Goal: Task Accomplishment & Management: Manage account settings

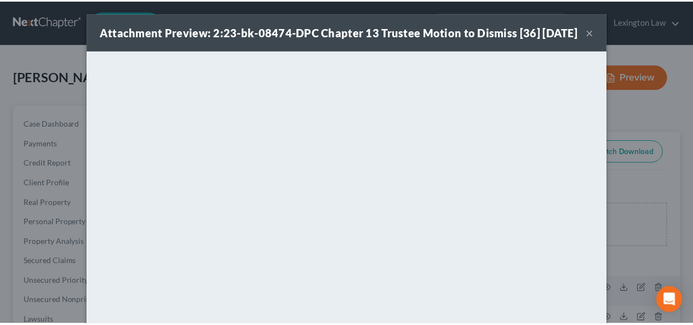
scroll to position [145, 0]
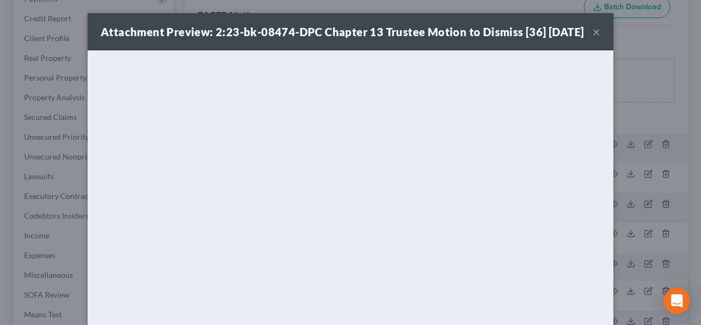
click at [593, 38] on button "×" at bounding box center [597, 31] width 8 height 13
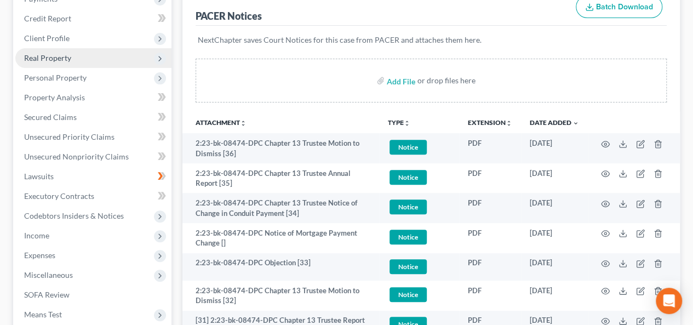
scroll to position [0, 0]
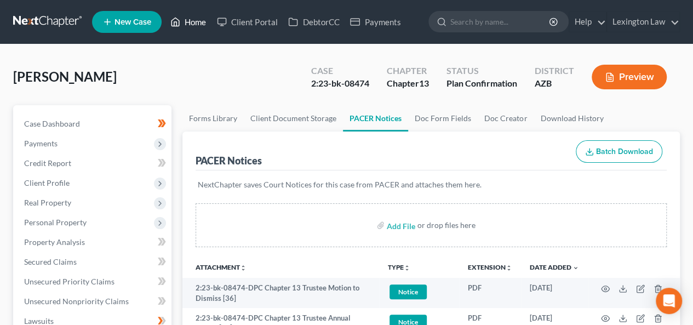
click at [189, 19] on link "Home" at bounding box center [188, 22] width 47 height 20
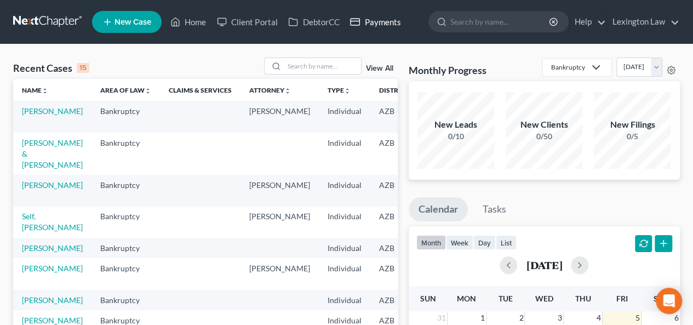
click at [381, 22] on link "Payments" at bounding box center [374, 22] width 61 height 20
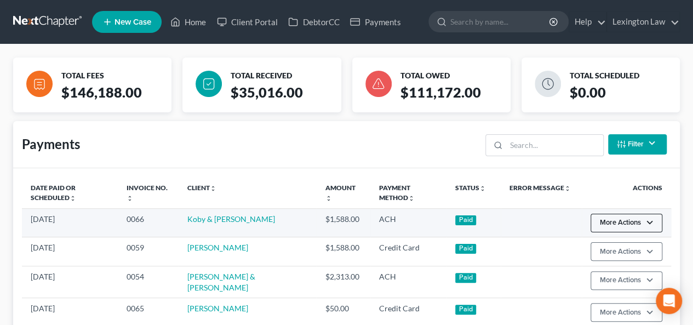
click at [651, 221] on button "More Actions" at bounding box center [626, 223] width 72 height 19
click at [257, 217] on link "Koby & [PERSON_NAME]" at bounding box center [231, 218] width 88 height 9
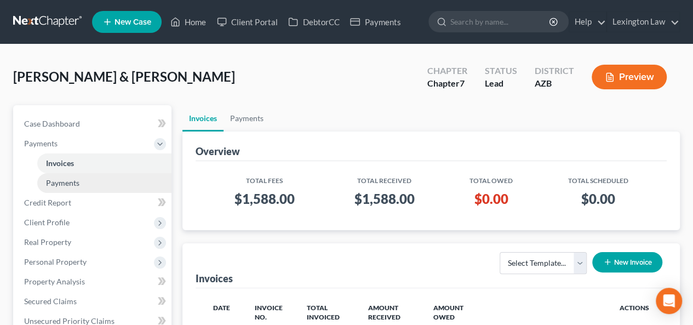
click at [90, 179] on link "Payments" at bounding box center [104, 183] width 134 height 20
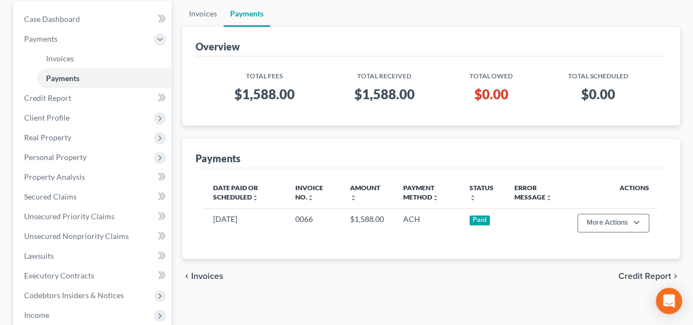
scroll to position [110, 0]
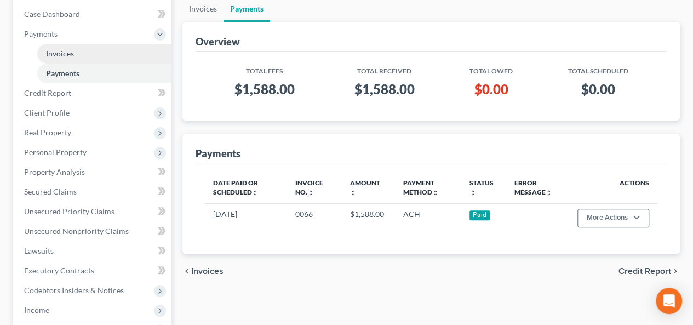
click at [100, 55] on link "Invoices" at bounding box center [104, 54] width 134 height 20
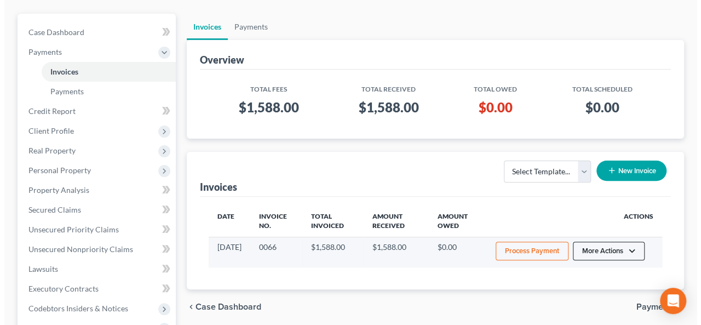
scroll to position [110, 0]
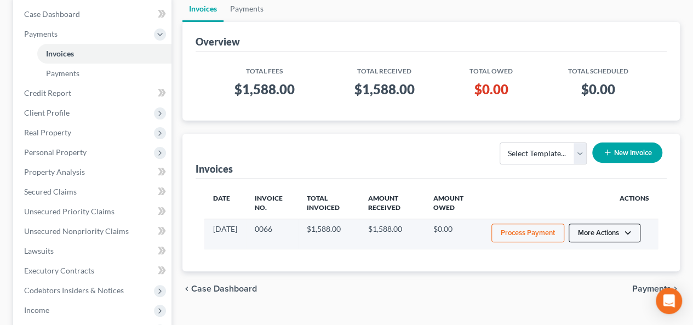
click at [620, 235] on button "More Actions" at bounding box center [604, 232] width 72 height 19
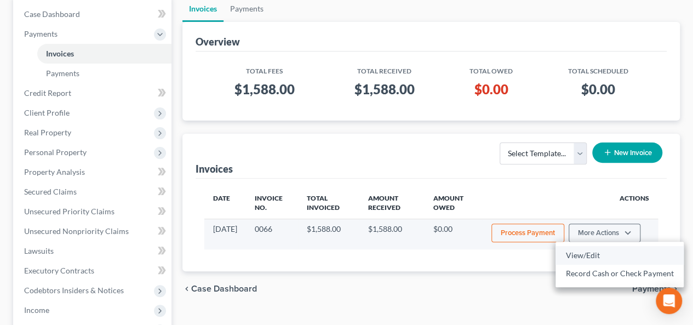
click at [597, 251] on link "View/Edit" at bounding box center [619, 255] width 128 height 19
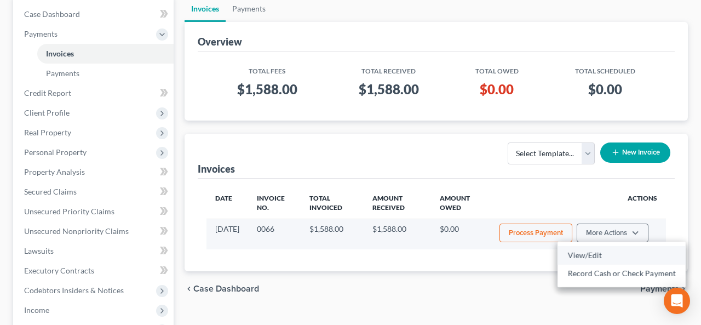
select select "0"
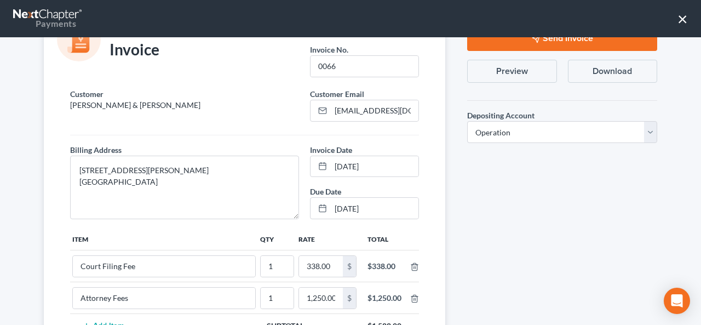
scroll to position [0, 0]
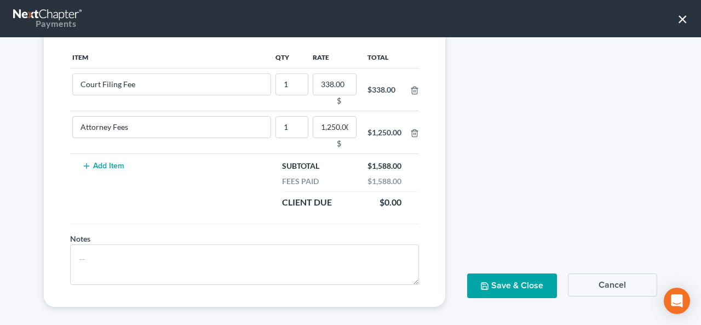
scroll to position [223, 0]
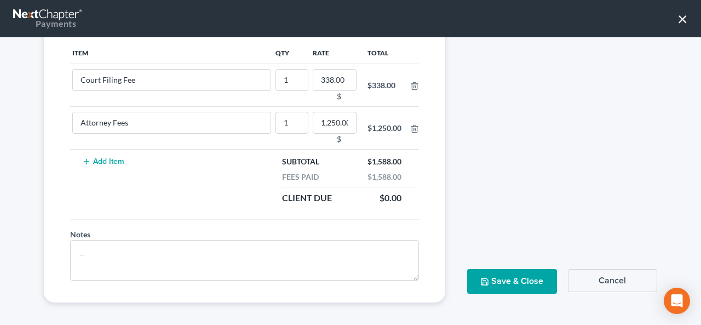
click at [610, 281] on button "Cancel" at bounding box center [612, 280] width 89 height 23
click at [510, 270] on button "Save & Close" at bounding box center [511, 281] width 89 height 25
click at [508, 281] on button "Save & Close" at bounding box center [511, 281] width 89 height 25
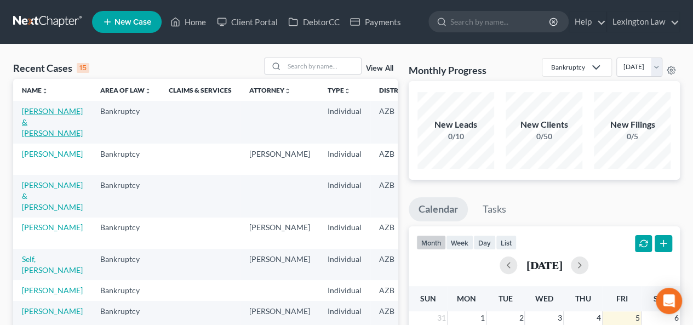
click at [36, 125] on link "[PERSON_NAME] & [PERSON_NAME]" at bounding box center [52, 121] width 61 height 31
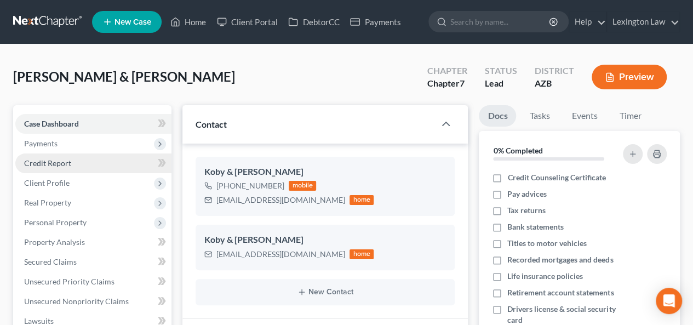
scroll to position [119, 0]
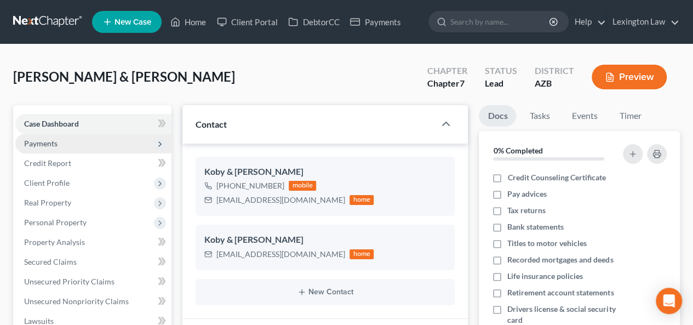
click at [116, 143] on span "Payments" at bounding box center [93, 144] width 156 height 20
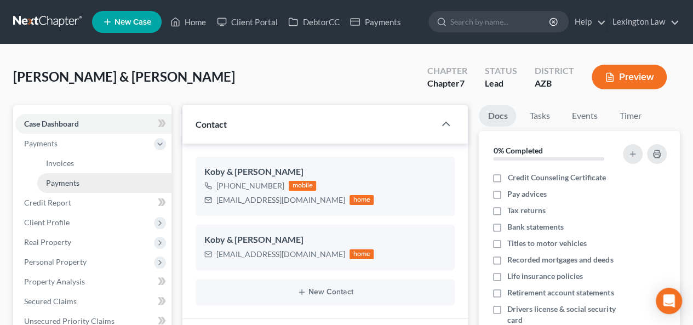
click at [112, 180] on link "Payments" at bounding box center [104, 183] width 134 height 20
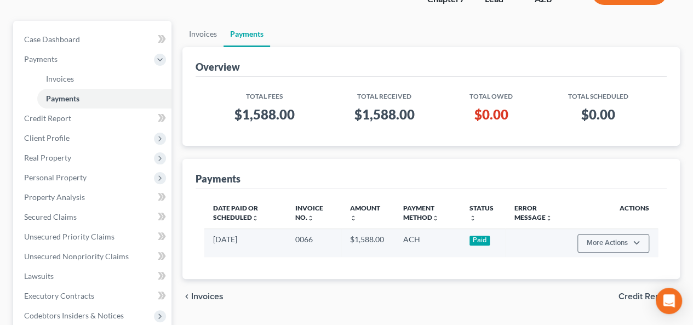
scroll to position [110, 0]
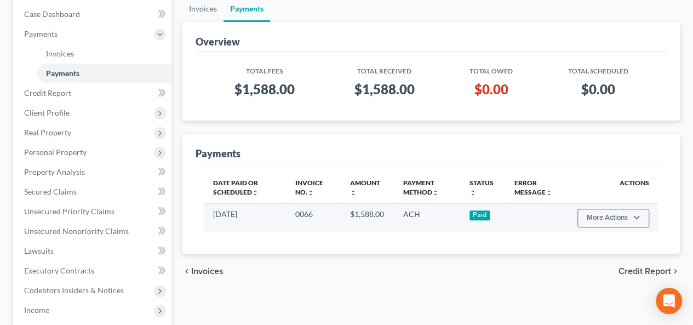
click at [265, 213] on td "08/17/2025" at bounding box center [245, 217] width 82 height 28
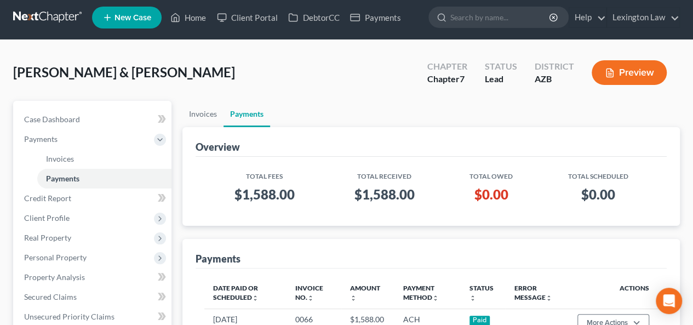
scroll to position [0, 0]
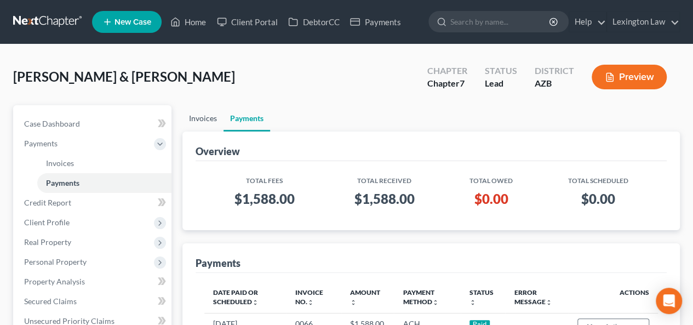
click at [207, 123] on link "Invoices" at bounding box center [202, 118] width 41 height 26
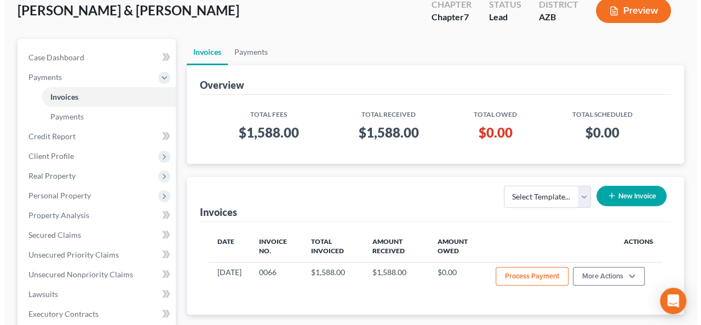
scroll to position [110, 0]
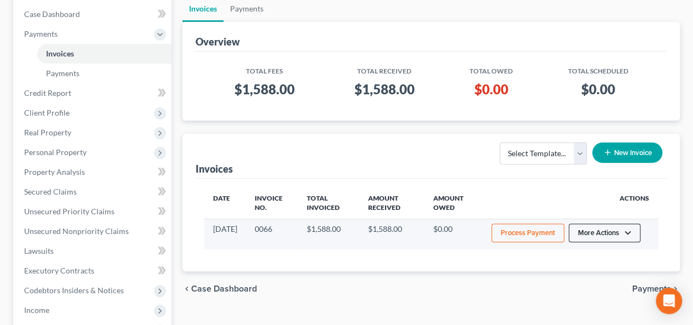
click at [606, 234] on button "More Actions" at bounding box center [604, 232] width 72 height 19
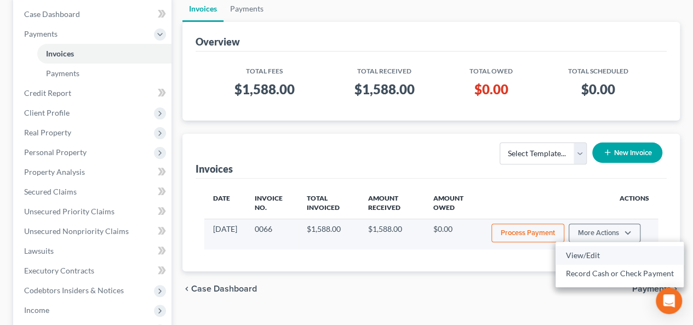
click at [595, 252] on link "View/Edit" at bounding box center [619, 255] width 128 height 19
select select "0"
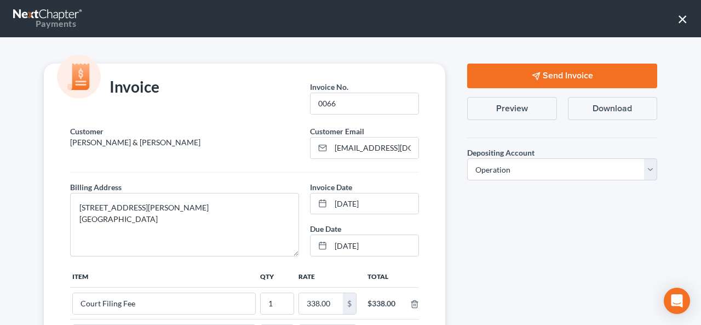
click at [596, 103] on button "Download" at bounding box center [612, 108] width 89 height 23
select select "14"
select select "9"
select select "18"
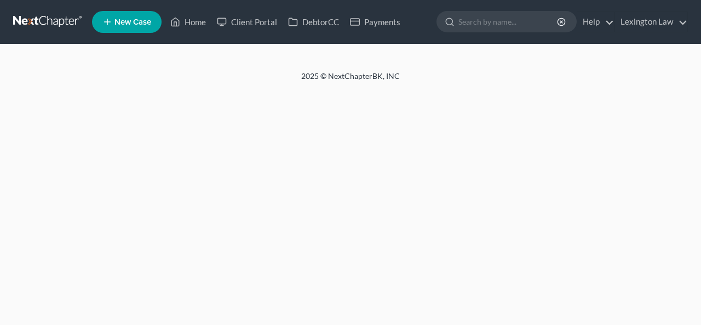
select select "14"
select select "9"
select select "18"
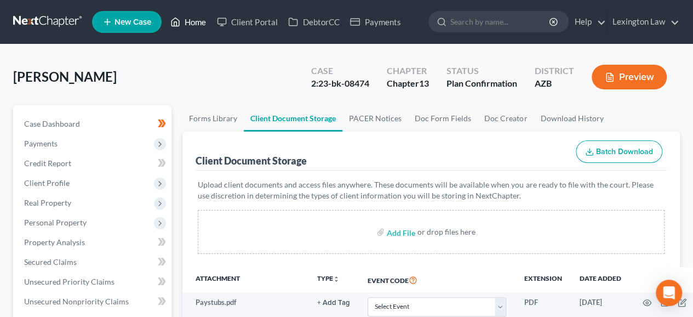
click at [191, 26] on link "Home" at bounding box center [188, 22] width 47 height 20
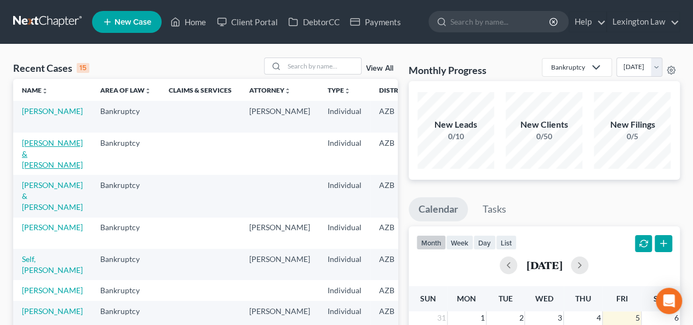
click at [36, 152] on link "[PERSON_NAME] & [PERSON_NAME]" at bounding box center [52, 153] width 61 height 31
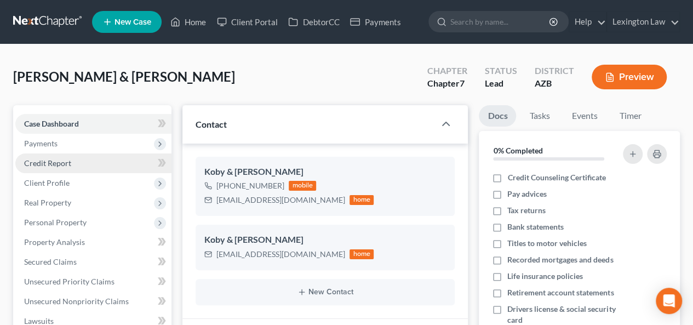
scroll to position [119, 0]
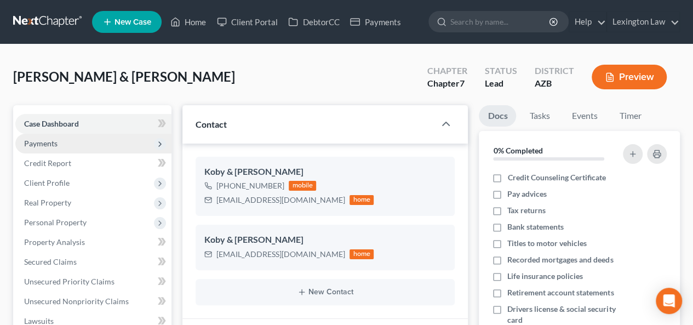
click at [88, 145] on span "Payments" at bounding box center [93, 144] width 156 height 20
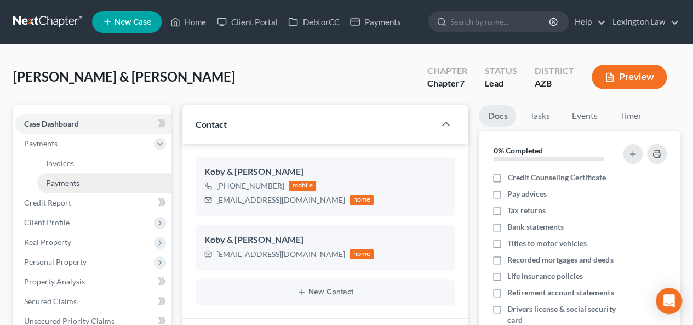
click at [90, 183] on link "Payments" at bounding box center [104, 183] width 134 height 20
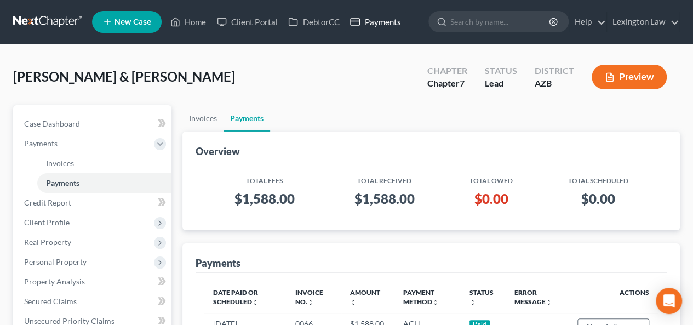
click at [387, 24] on link "Payments" at bounding box center [374, 22] width 61 height 20
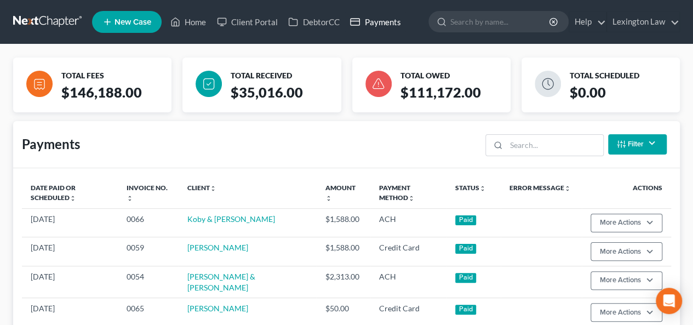
scroll to position [55, 0]
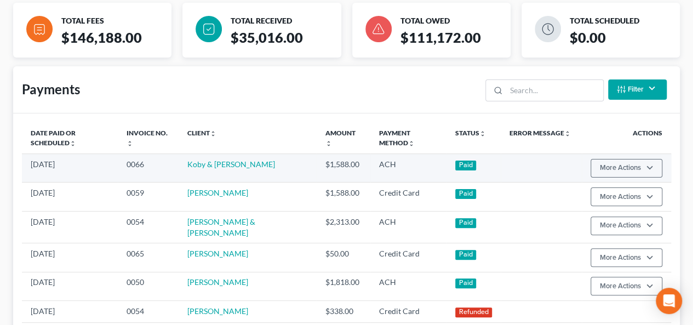
click at [337, 166] on td "$1,588.00" at bounding box center [344, 168] width 54 height 28
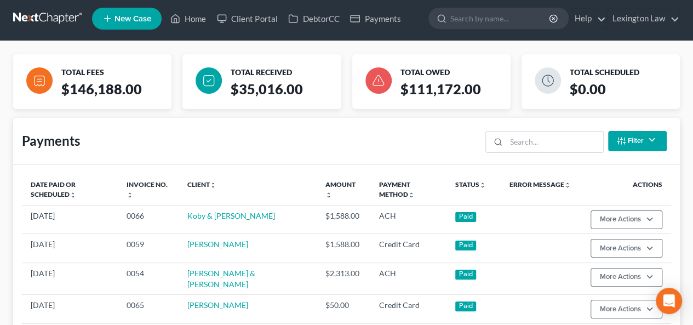
scroll to position [0, 0]
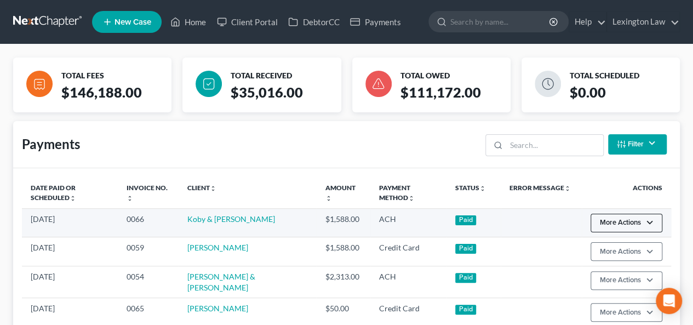
click at [633, 223] on button "More Actions" at bounding box center [626, 223] width 72 height 19
click at [246, 219] on link "Koby & Megan Walden" at bounding box center [231, 218] width 88 height 9
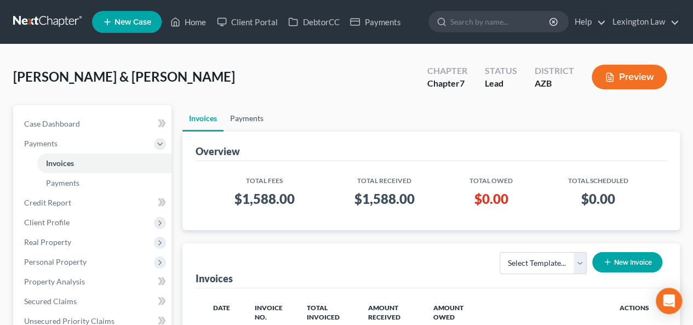
click at [250, 115] on link "Payments" at bounding box center [246, 118] width 47 height 26
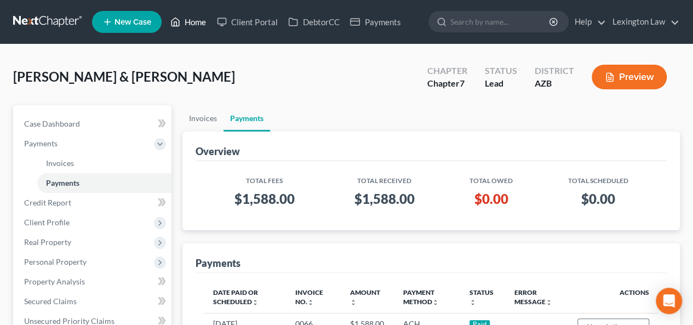
click at [191, 20] on link "Home" at bounding box center [188, 22] width 47 height 20
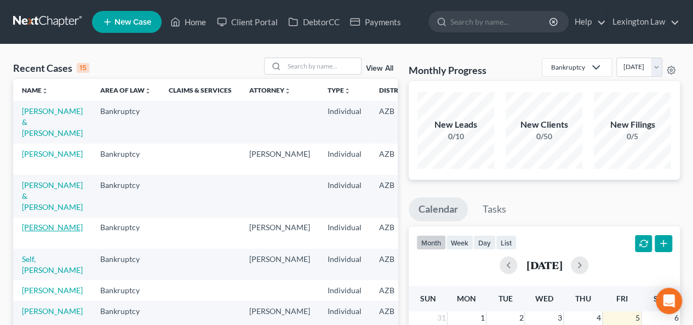
click at [35, 232] on link "[PERSON_NAME]" at bounding box center [52, 226] width 61 height 9
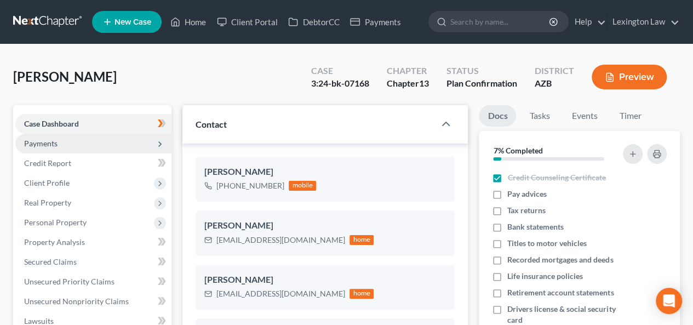
scroll to position [645, 0]
click at [58, 141] on span "Payments" at bounding box center [93, 144] width 156 height 20
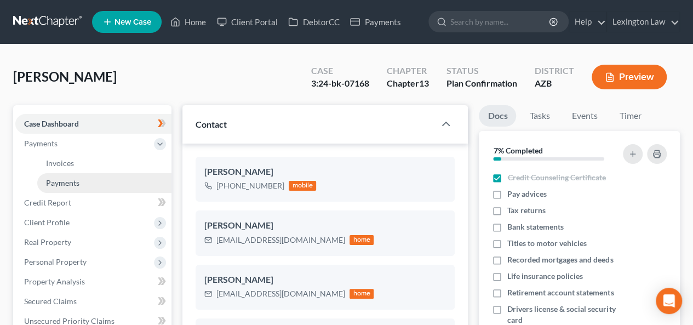
click at [71, 182] on span "Payments" at bounding box center [62, 182] width 33 height 9
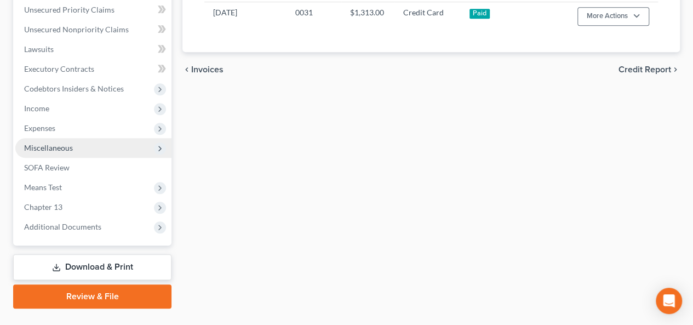
scroll to position [335, 0]
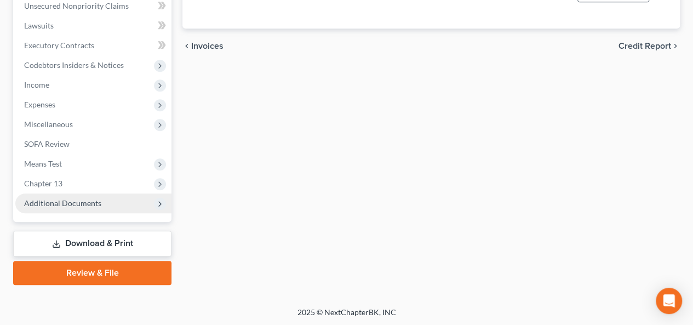
click at [85, 204] on span "Additional Documents" at bounding box center [62, 202] width 77 height 9
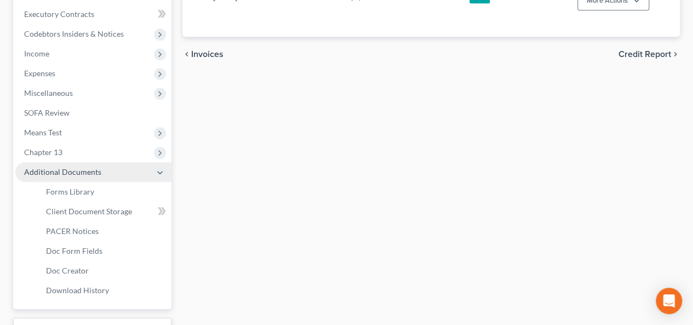
scroll to position [350, 0]
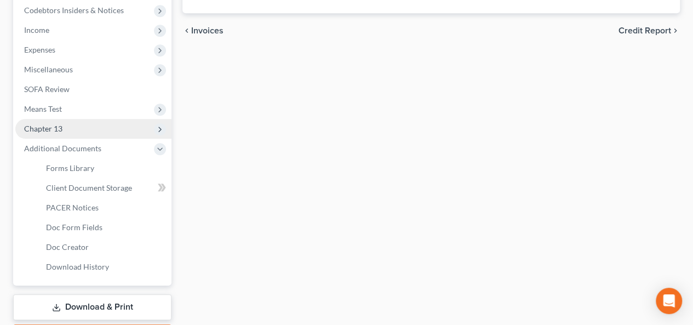
click at [87, 125] on span "Chapter 13" at bounding box center [93, 129] width 156 height 20
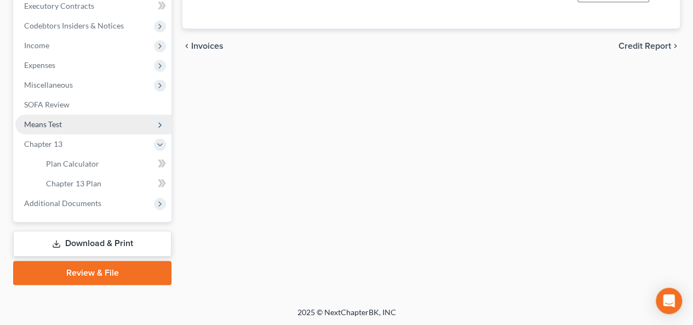
scroll to position [280, 0]
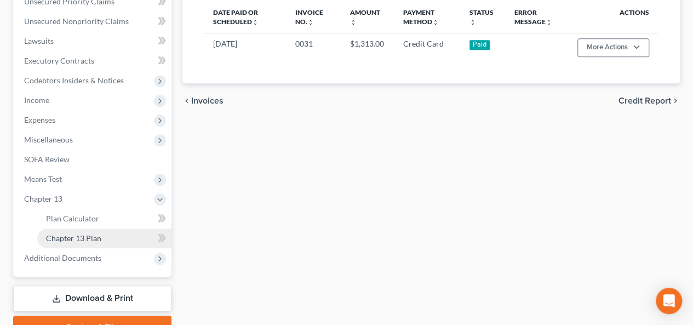
click at [94, 240] on span "Chapter 13 Plan" at bounding box center [73, 237] width 55 height 9
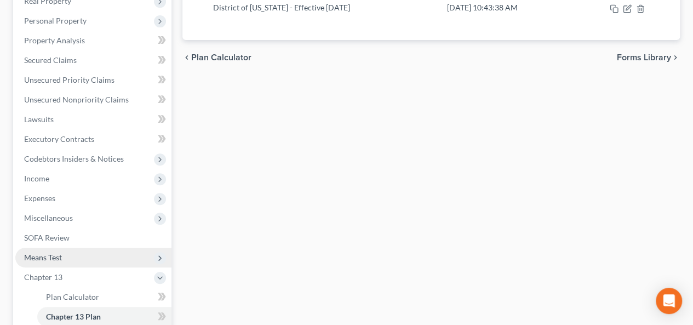
scroll to position [219, 0]
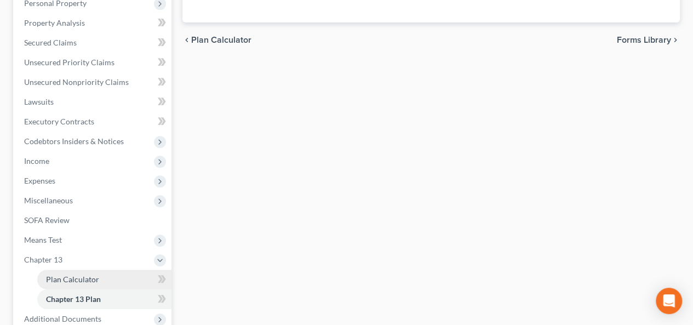
drag, startPoint x: 94, startPoint y: 275, endPoint x: 101, endPoint y: 274, distance: 6.8
click at [94, 275] on span "Plan Calculator" at bounding box center [72, 278] width 53 height 9
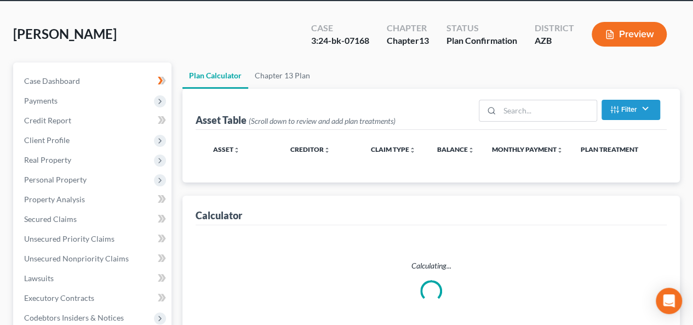
scroll to position [110, 0]
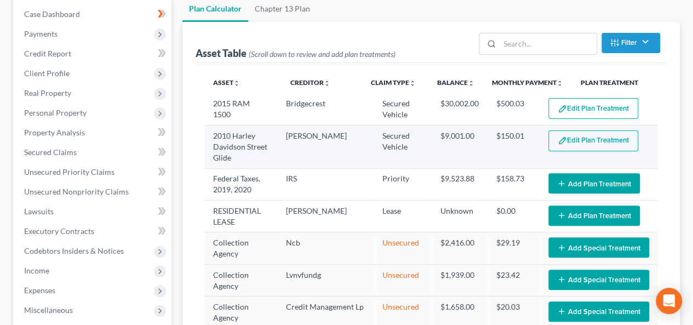
select select "59"
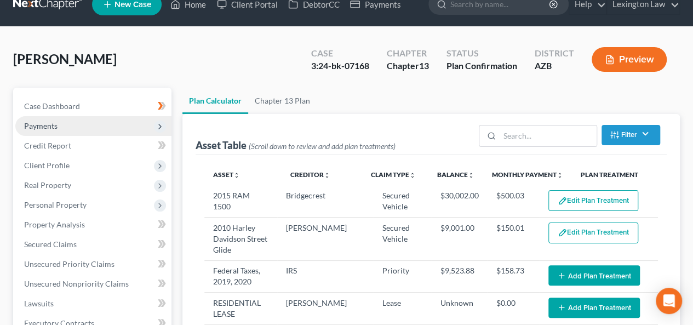
scroll to position [0, 0]
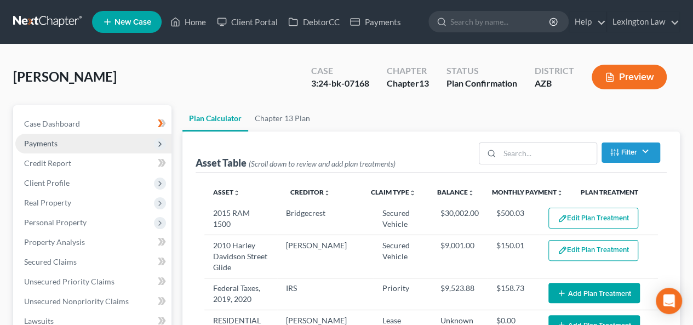
click at [100, 141] on span "Payments" at bounding box center [93, 144] width 156 height 20
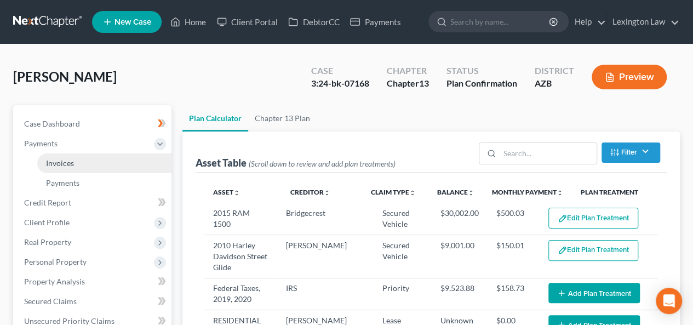
click at [95, 162] on link "Invoices" at bounding box center [104, 163] width 134 height 20
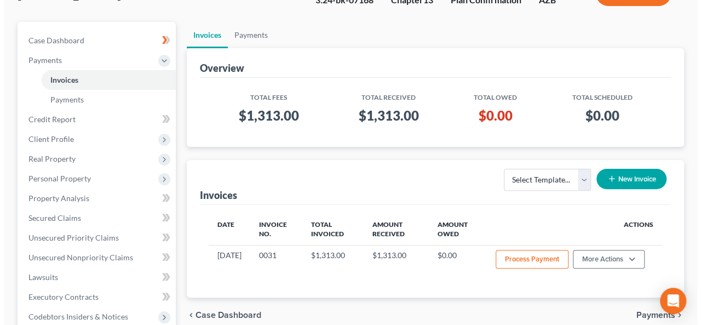
scroll to position [110, 0]
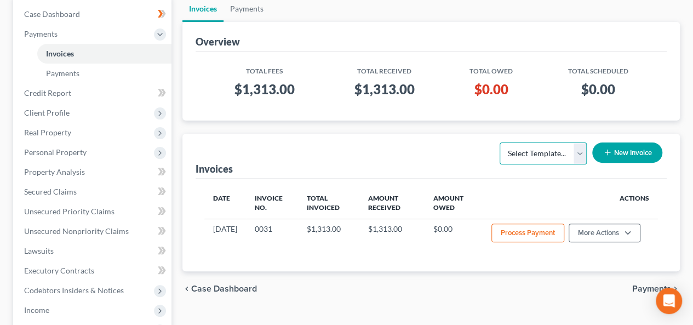
click at [577, 157] on select "Select Template..." at bounding box center [542, 153] width 87 height 22
click at [618, 150] on button "New Invoice" at bounding box center [627, 152] width 70 height 20
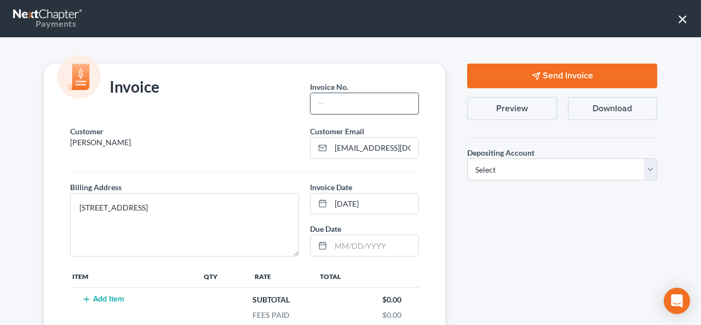
click at [335, 104] on input "text" at bounding box center [365, 103] width 108 height 21
type input "0061"
click at [255, 120] on div "Invoice Invoice No. * 0061" at bounding box center [244, 95] width 412 height 62
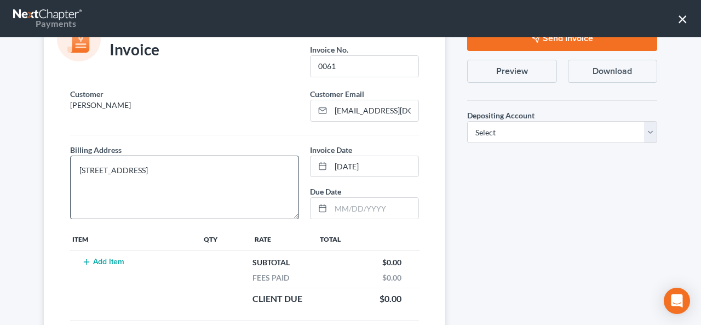
scroll to position [55, 0]
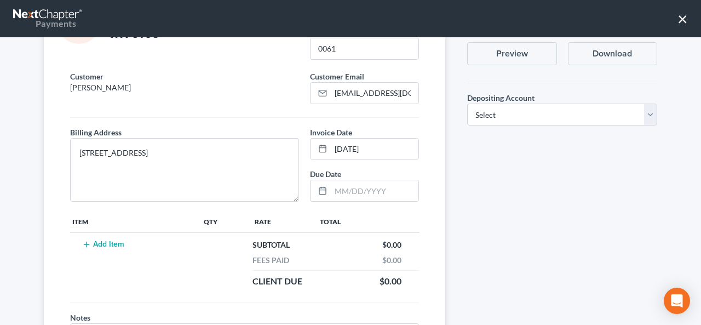
click at [114, 243] on button "Add Item" at bounding box center [103, 244] width 48 height 9
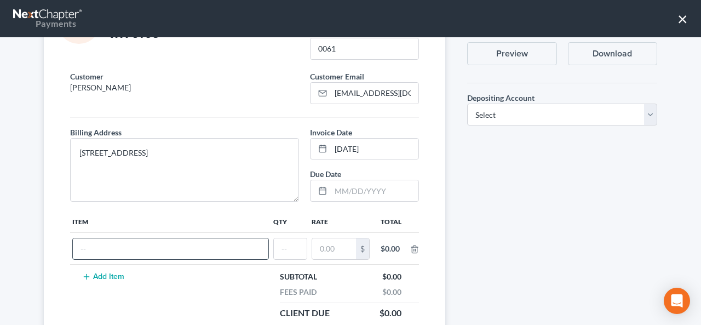
click at [118, 246] on input "text" at bounding box center [171, 248] width 196 height 21
type input "p"
type input "i"
type input "IN PLAN ATTORNEY FEES"
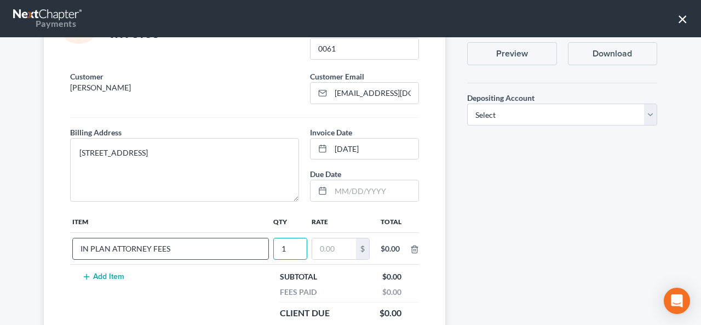
type input "1"
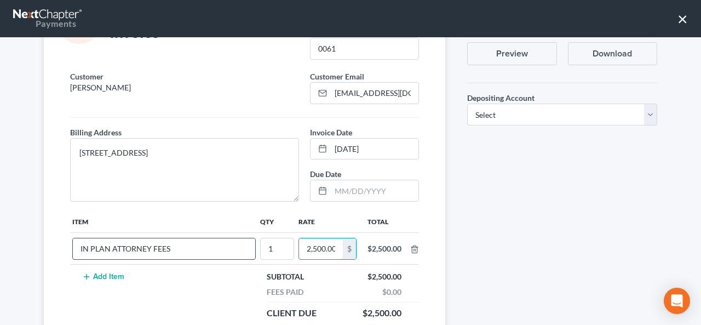
scroll to position [0, 1]
type input "2,500.00"
click at [211, 290] on td "Add Item" at bounding box center [164, 295] width 188 height 61
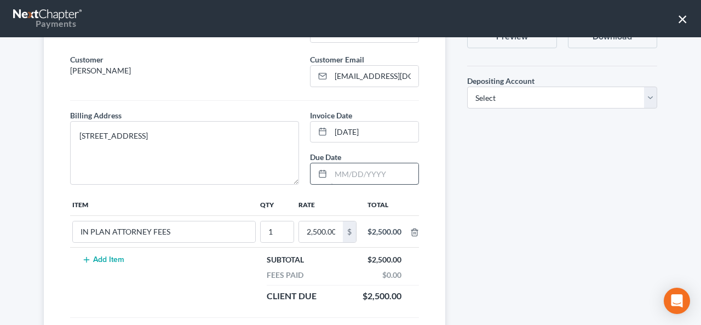
scroll to position [55, 0]
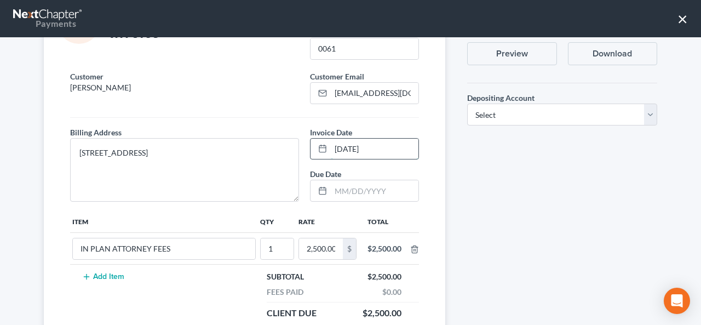
click at [384, 149] on input "09/05/2025" at bounding box center [375, 149] width 88 height 21
drag, startPoint x: 390, startPoint y: 146, endPoint x: 331, endPoint y: 145, distance: 59.2
click at [331, 145] on input "09/05/2025" at bounding box center [375, 149] width 88 height 21
click at [109, 246] on input "IN PLAN ATTORNEY FEES" at bounding box center [164, 248] width 182 height 21
click at [90, 246] on input "IN PLAN ATTORNEY FEES" at bounding box center [164, 248] width 182 height 21
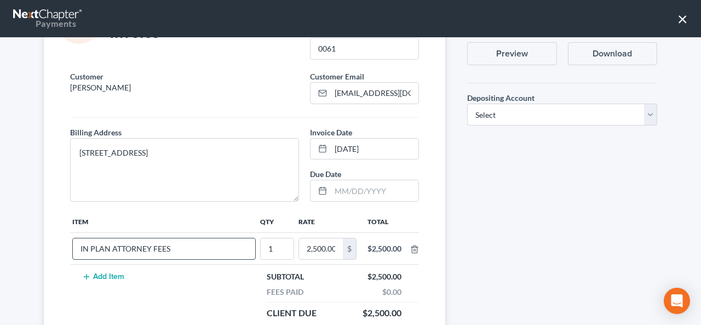
click at [109, 246] on input "IN PLAN ATTORNEY FEES" at bounding box center [164, 248] width 182 height 21
click at [81, 247] on input "IN PLAN ATTORNEY FEES" at bounding box center [164, 248] width 182 height 21
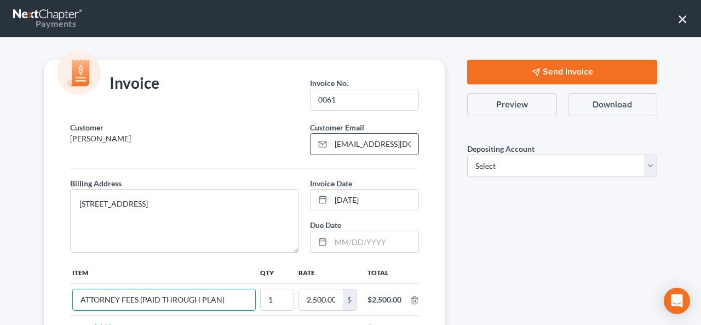
scroll to position [0, 0]
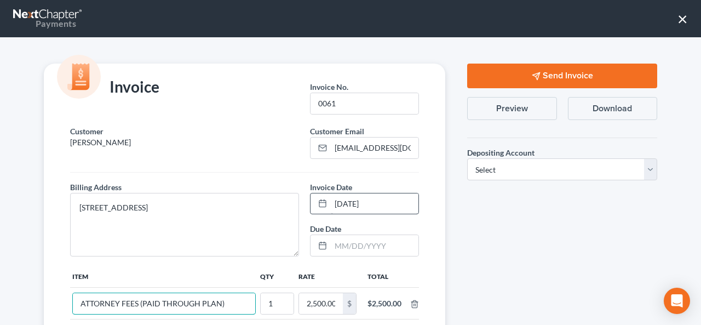
type input "ATTORNEY FEES (PAID THROUGH PLAN)"
click at [388, 207] on input "09/05/2025" at bounding box center [375, 203] width 88 height 21
drag, startPoint x: 388, startPoint y: 202, endPoint x: 319, endPoint y: 212, distance: 69.7
click at [319, 212] on div "09/05/2025" at bounding box center [364, 204] width 109 height 22
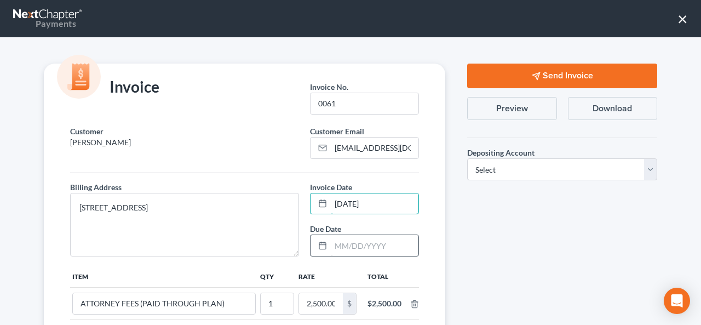
type input "08/28/2024"
click at [338, 239] on input "text" at bounding box center [375, 245] width 88 height 21
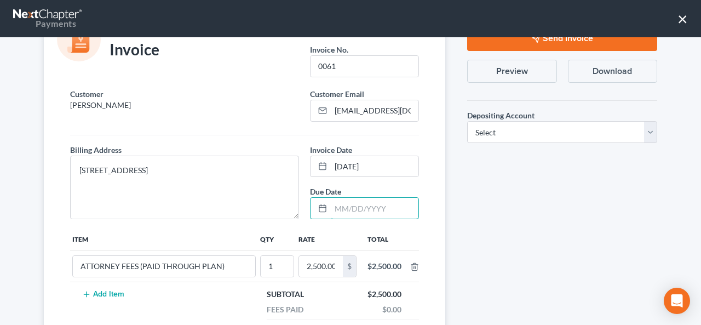
scroll to position [55, 0]
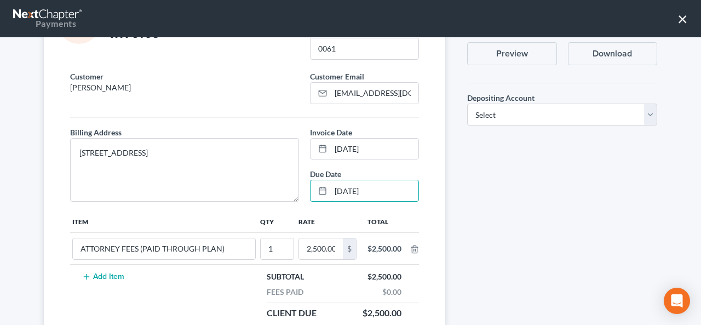
type input "08/28/2027"
click at [429, 148] on div "Customer Rackliff, Edward Customer Email * erackliff1@gmail.com Billing Address…" at bounding box center [244, 244] width 401 height 347
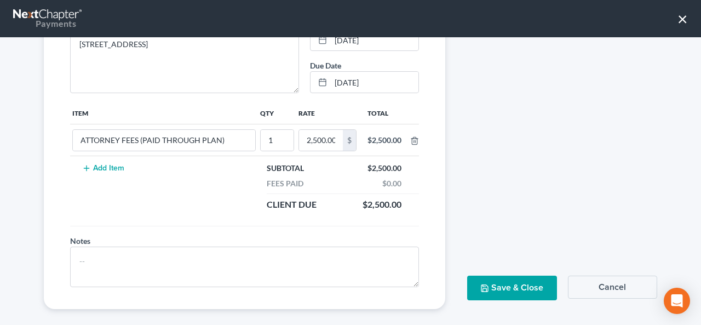
scroll to position [170, 0]
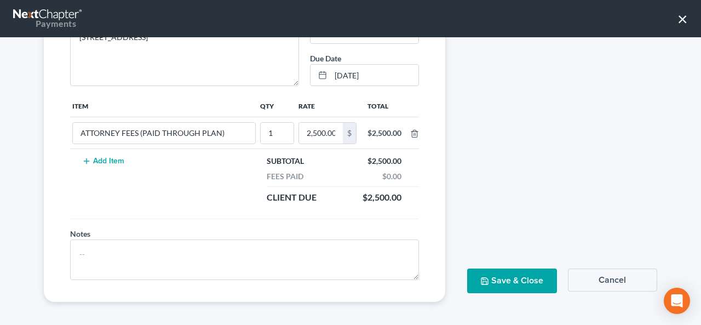
click at [487, 278] on button "Save & Close" at bounding box center [511, 280] width 89 height 25
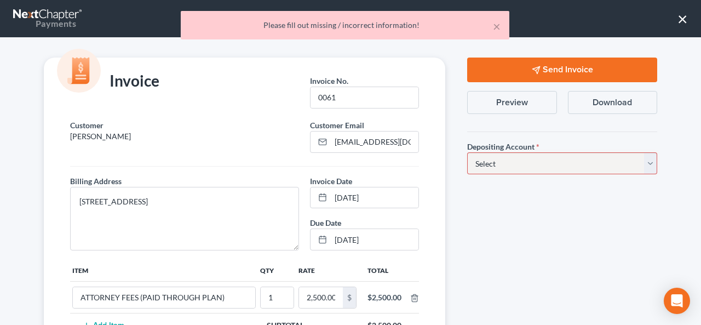
scroll to position [0, 0]
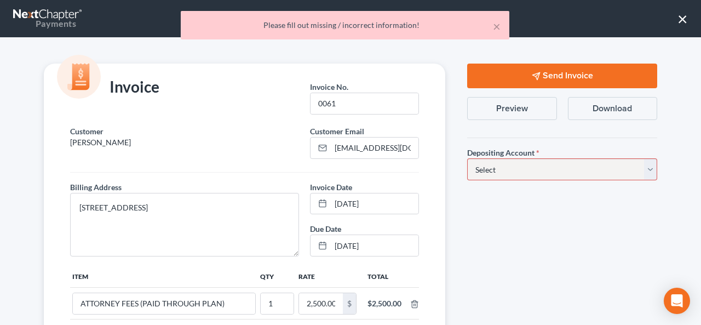
click at [478, 165] on select "Select Operation Trust" at bounding box center [562, 169] width 190 height 22
select select "0"
click at [467, 158] on select "Select Operation Trust" at bounding box center [562, 169] width 190 height 22
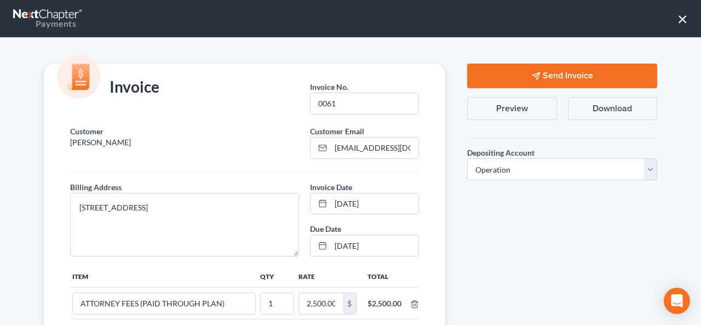
click at [457, 211] on div "Send Invoice Preview Download Depositing Account * Select Operation Trust Save …" at bounding box center [562, 268] width 212 height 409
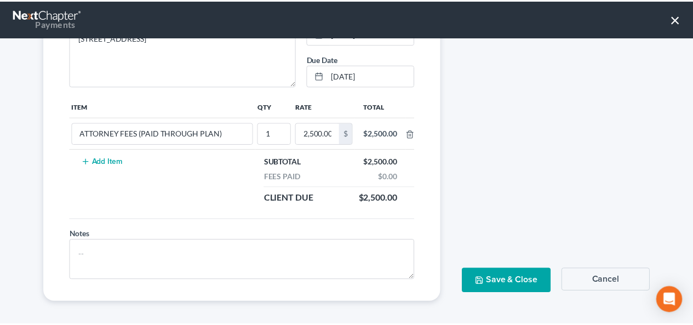
scroll to position [170, 0]
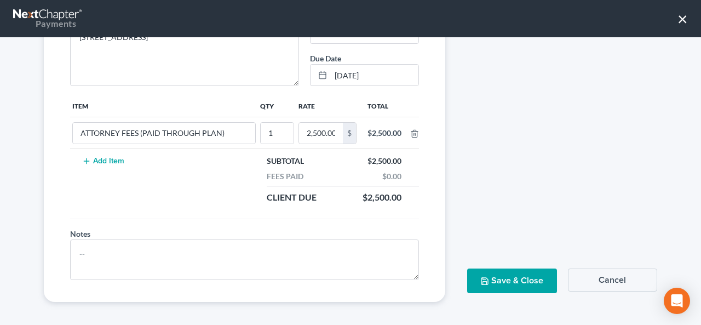
click at [501, 279] on button "Save & Close" at bounding box center [511, 280] width 89 height 25
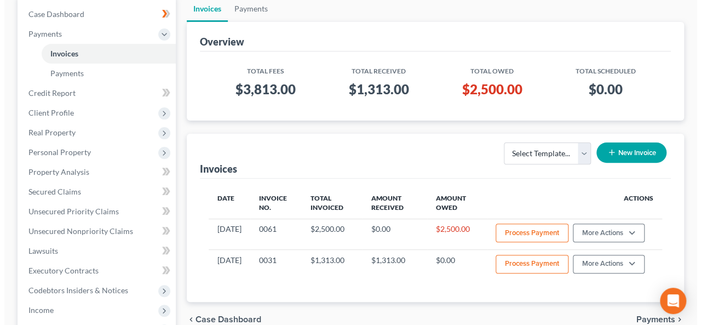
scroll to position [164, 0]
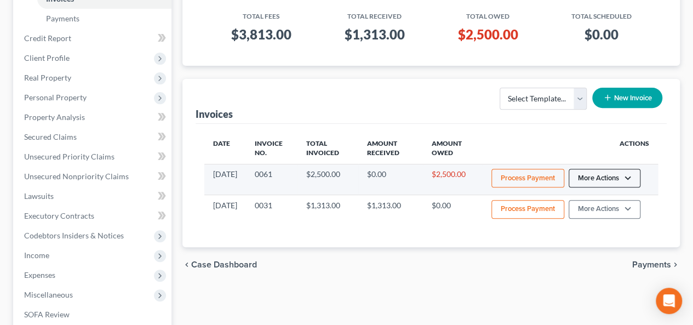
click at [607, 176] on button "More Actions" at bounding box center [604, 178] width 72 height 19
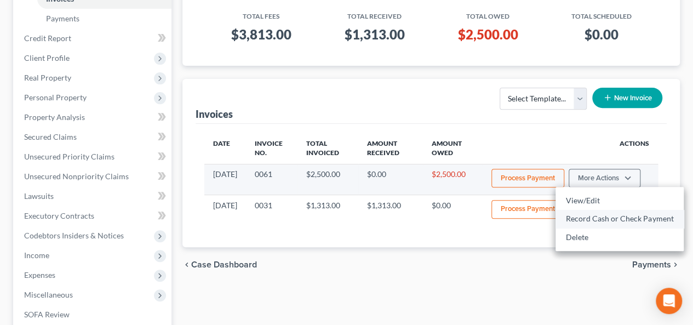
click at [599, 219] on link "Record Cash or Check Payment" at bounding box center [619, 218] width 128 height 19
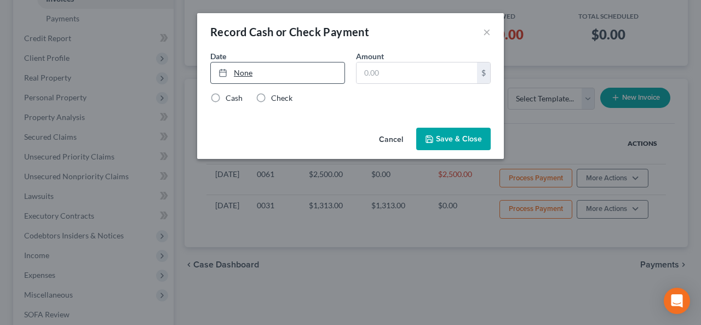
type input "9/5/2025"
click at [273, 72] on link "9/5/2025" at bounding box center [278, 72] width 134 height 21
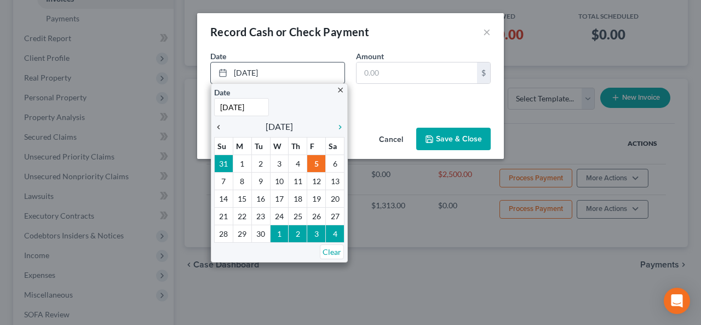
click at [219, 124] on icon "chevron_left" at bounding box center [221, 127] width 14 height 9
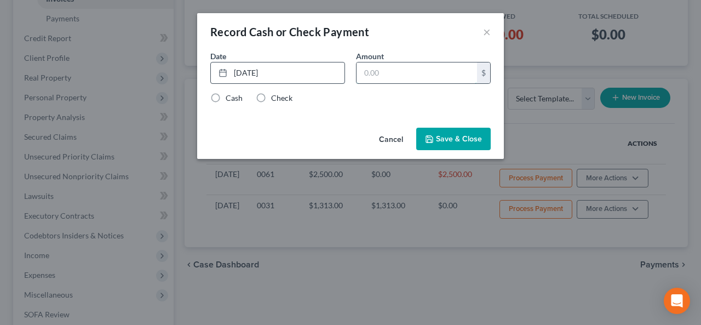
click at [381, 70] on input "text" at bounding box center [417, 72] width 120 height 21
click at [397, 71] on input "711." at bounding box center [417, 72] width 120 height 21
type input "711.70"
click at [271, 97] on label "Check" at bounding box center [281, 98] width 21 height 11
click at [275, 97] on input "Check" at bounding box center [278, 96] width 7 height 7
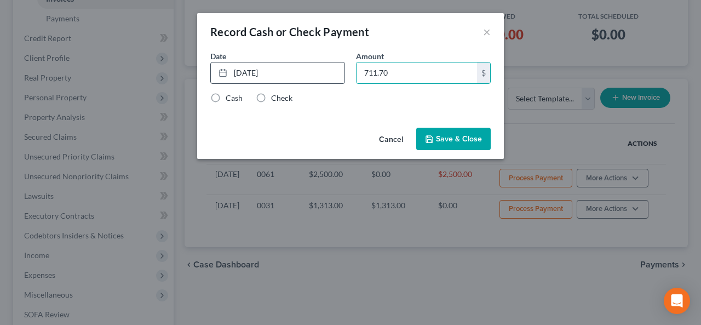
radio input "true"
click at [452, 140] on button "Save & Close" at bounding box center [453, 139] width 74 height 23
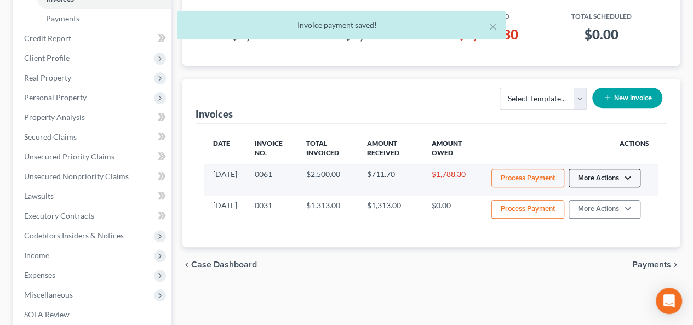
click at [601, 180] on button "More Actions" at bounding box center [604, 178] width 72 height 19
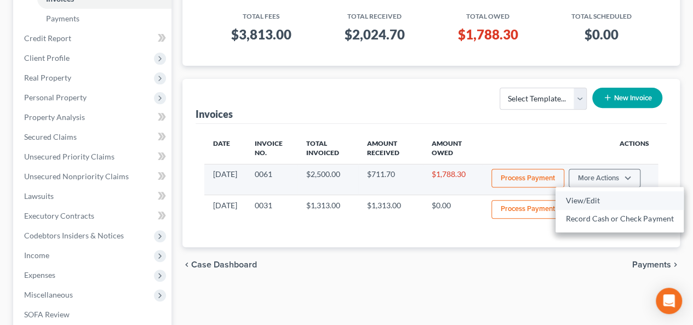
click at [593, 197] on link "View/Edit" at bounding box center [619, 200] width 128 height 19
select select "0"
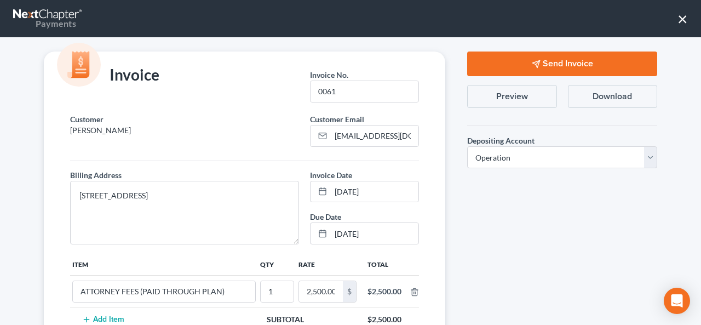
scroll to position [0, 0]
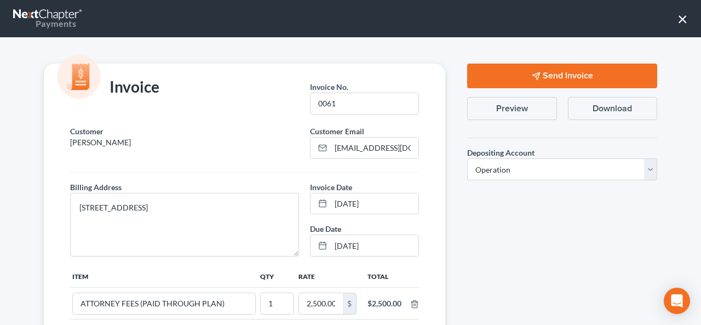
click at [594, 108] on button "Download" at bounding box center [612, 108] width 89 height 23
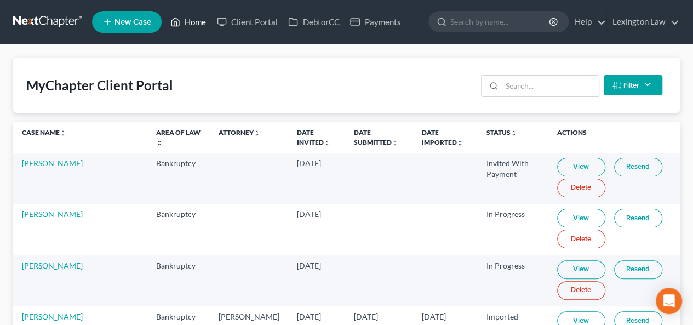
click at [188, 21] on link "Home" at bounding box center [188, 22] width 47 height 20
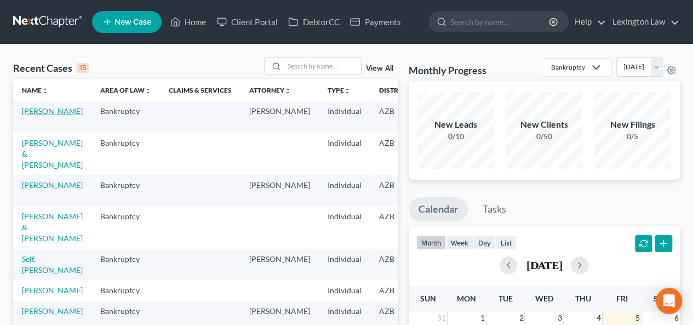
click at [38, 116] on link "[PERSON_NAME]" at bounding box center [52, 110] width 61 height 9
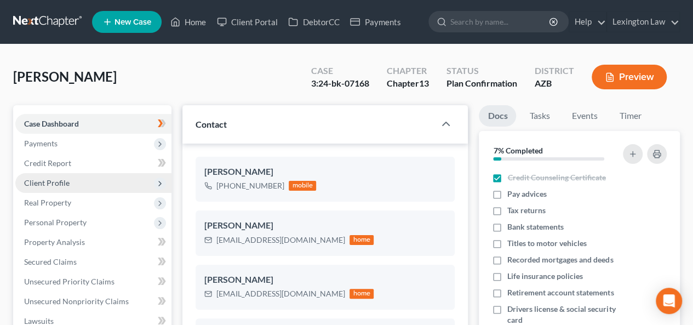
scroll to position [55, 0]
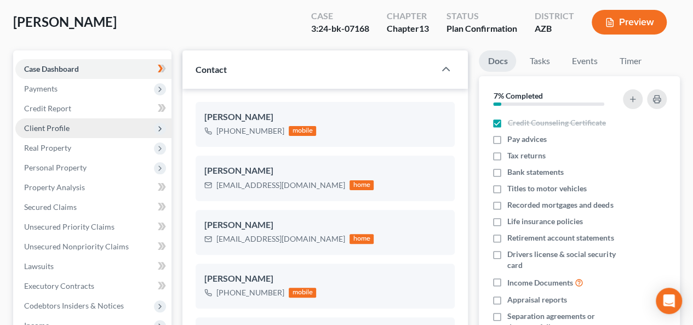
click at [96, 129] on span "Client Profile" at bounding box center [93, 128] width 156 height 20
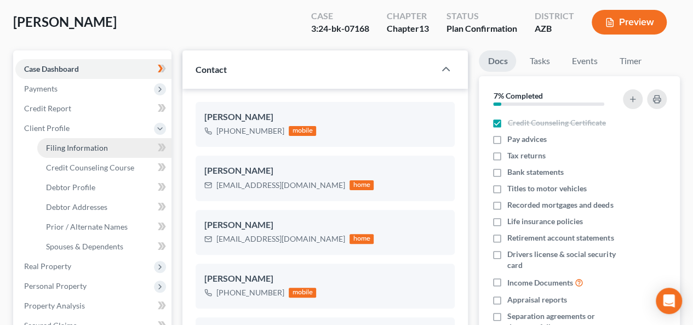
click at [97, 148] on span "Filing Information" at bounding box center [77, 147] width 62 height 9
select select "1"
select select "0"
select select "3"
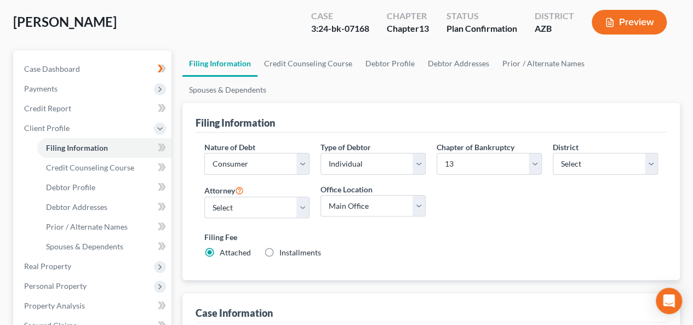
scroll to position [110, 0]
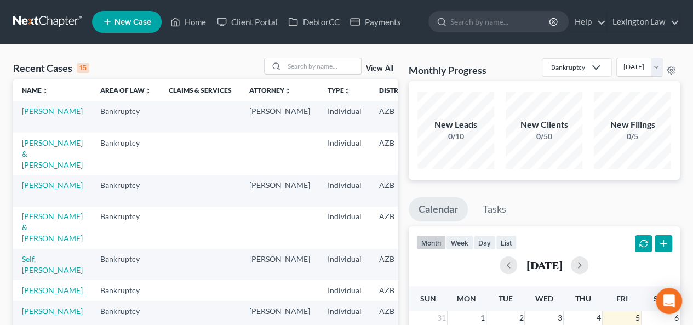
scroll to position [55, 0]
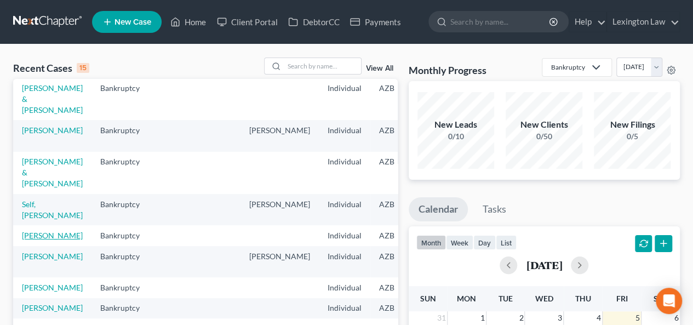
click at [39, 239] on link "[PERSON_NAME]" at bounding box center [52, 235] width 61 height 9
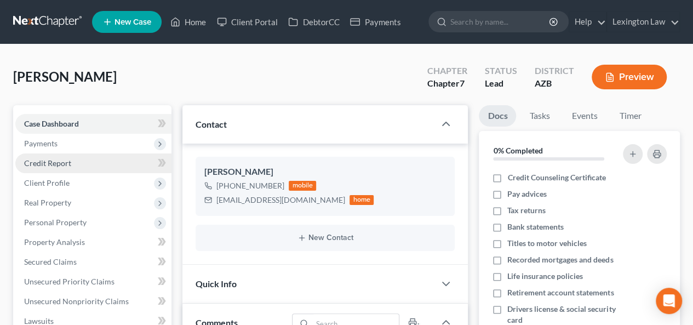
scroll to position [90, 0]
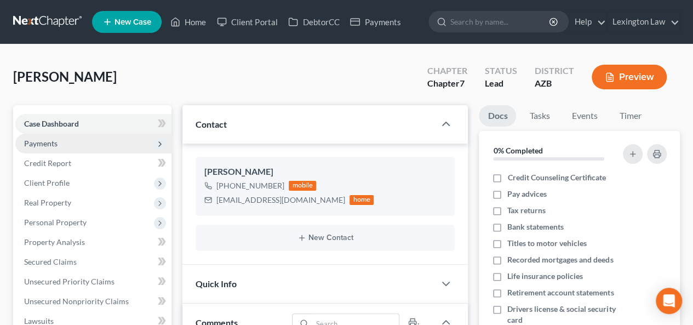
click at [105, 147] on span "Payments" at bounding box center [93, 144] width 156 height 20
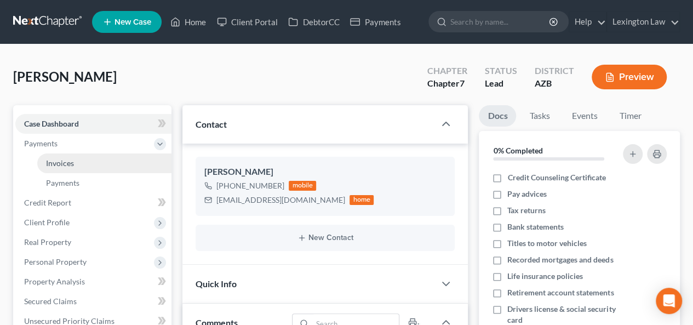
click at [102, 165] on link "Invoices" at bounding box center [104, 163] width 134 height 20
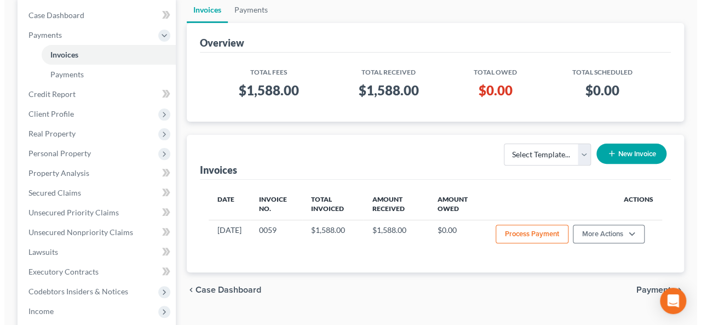
scroll to position [110, 0]
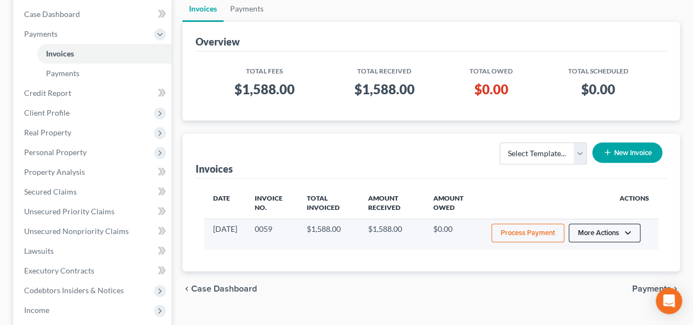
click at [623, 231] on button "More Actions" at bounding box center [604, 232] width 72 height 19
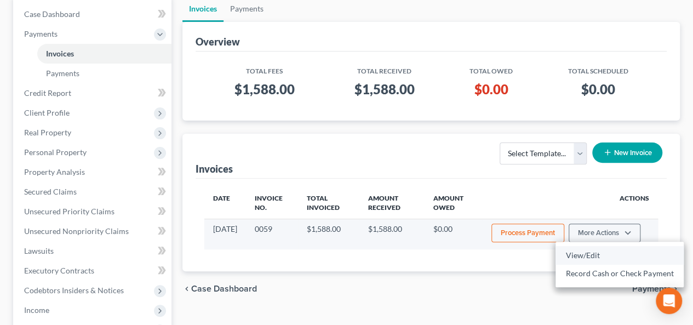
click at [599, 252] on link "View/Edit" at bounding box center [619, 255] width 128 height 19
select select "0"
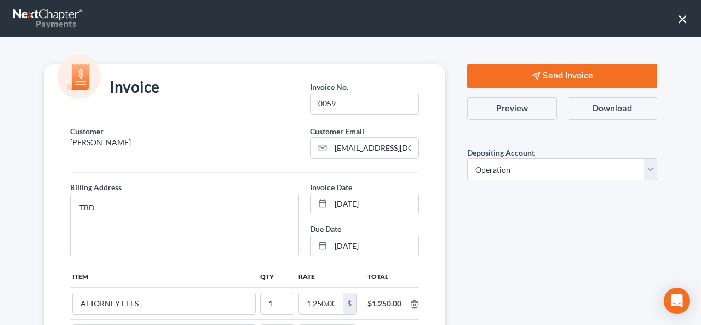
click at [609, 109] on button "Download" at bounding box center [612, 108] width 89 height 23
